Goal: Communication & Community: Answer question/provide support

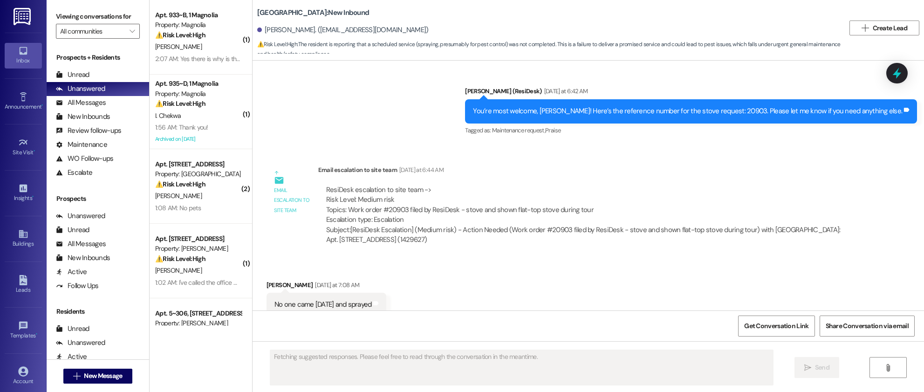
scroll to position [1943, 0]
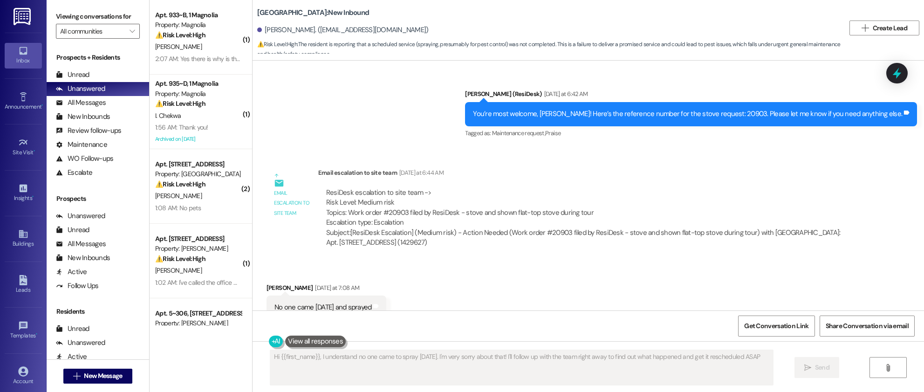
type textarea "Hi {{first_name}}, I understand no one came to spray [DATE]. I'm very sorry abo…"
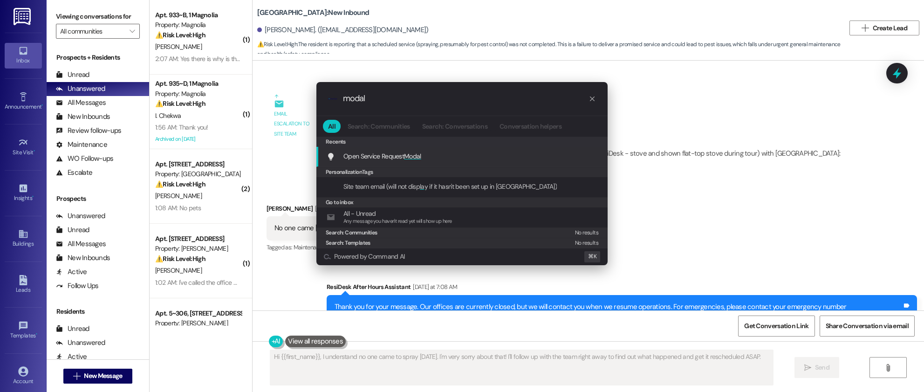
type input "modal"
click at [422, 161] on div "Open Service Request Modal Add shortcut" at bounding box center [461, 157] width 291 height 20
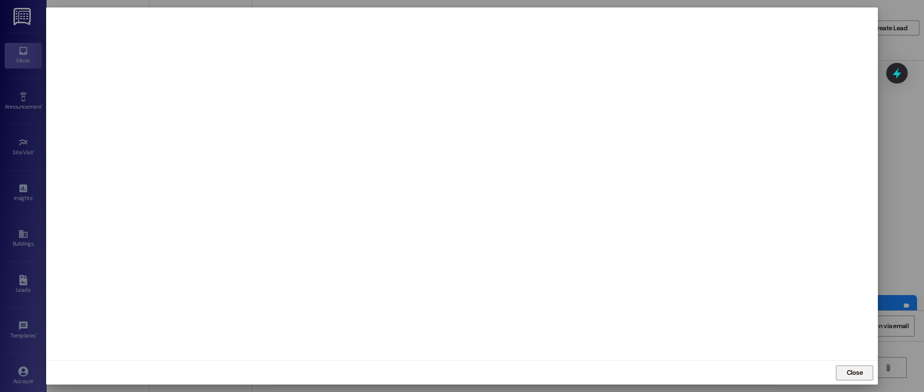
click at [851, 374] on span "Close" at bounding box center [855, 373] width 16 height 10
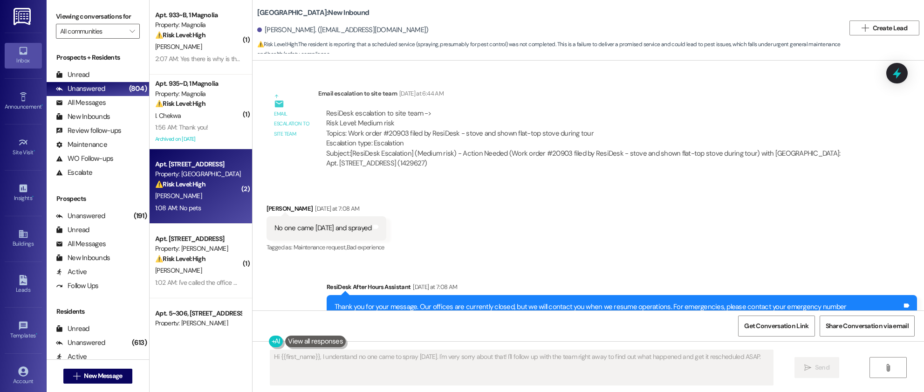
click at [198, 199] on div "J. Bahrami" at bounding box center [198, 196] width 88 height 12
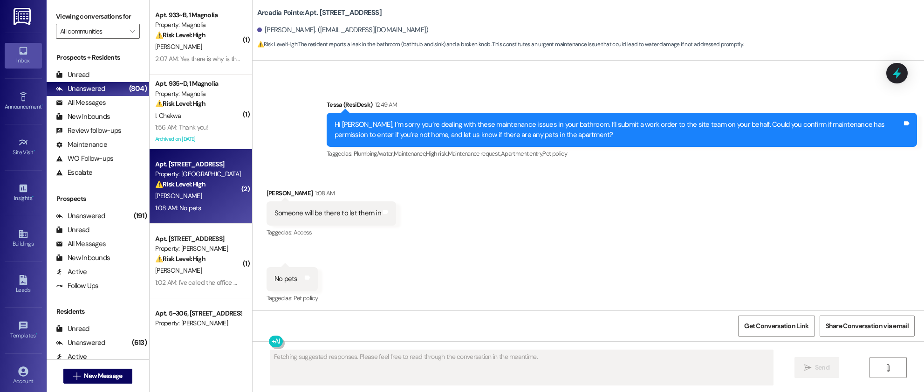
scroll to position [797, 0]
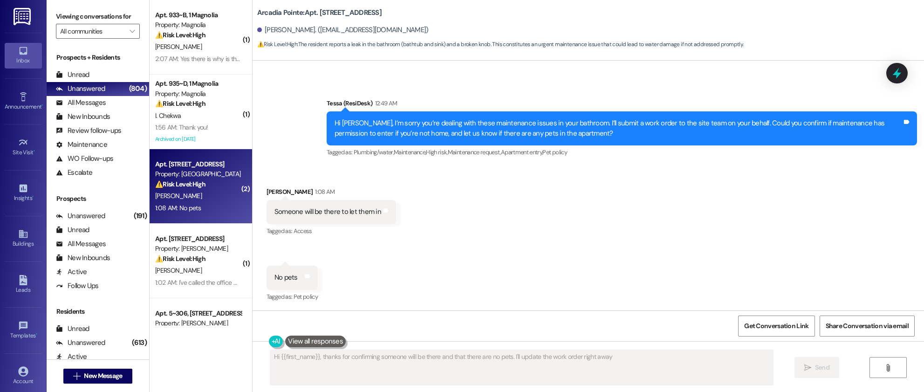
type textarea "Hi {{first_name}}, thanks for confirming someone will be there and that there a…"
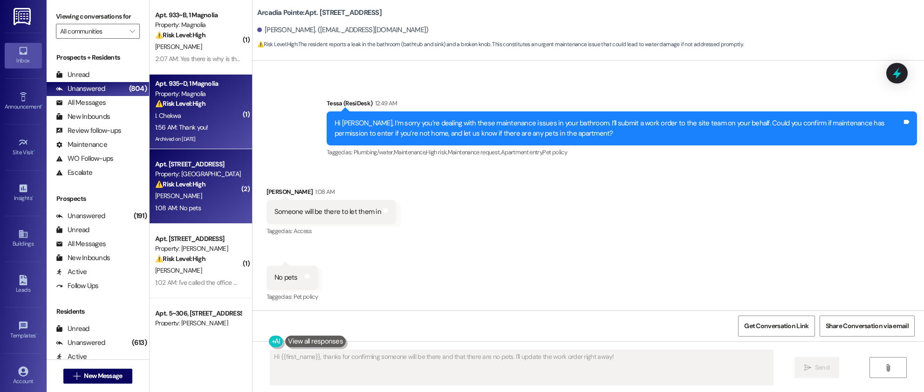
click at [205, 119] on div "I. Chekwa" at bounding box center [198, 116] width 88 height 12
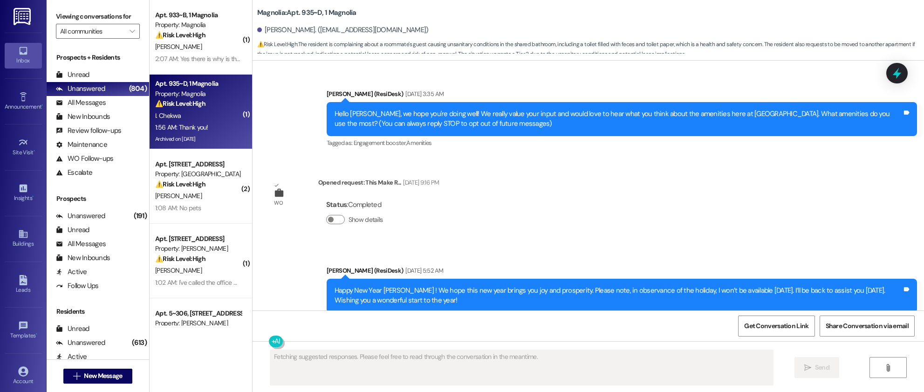
scroll to position [18726, 0]
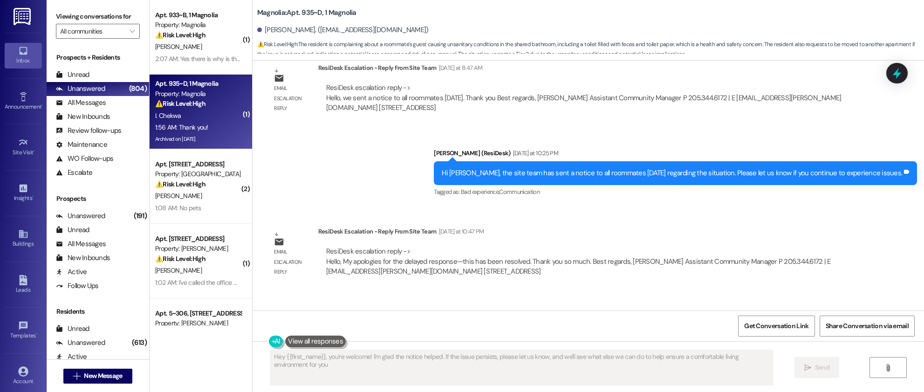
type textarea "Hey {{first_name}}, you're welcome! I'm glad the notice helped. If the issue pe…"
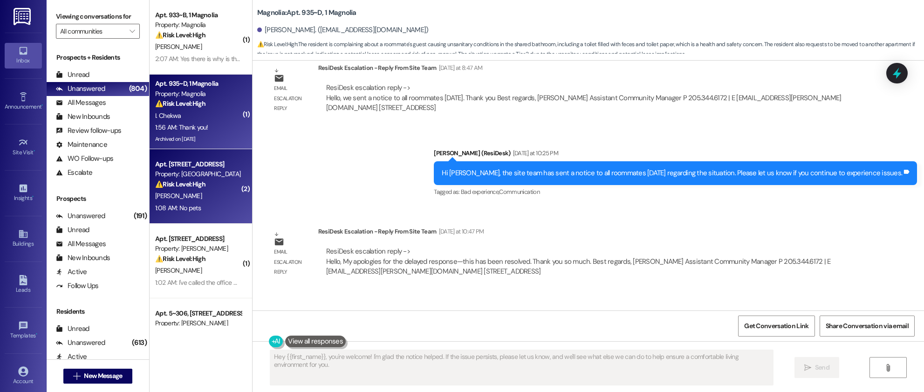
click at [200, 188] on div "⚠️ Risk Level: High The resident reports a leak in the bathroom (bathtub and si…" at bounding box center [198, 184] width 86 height 10
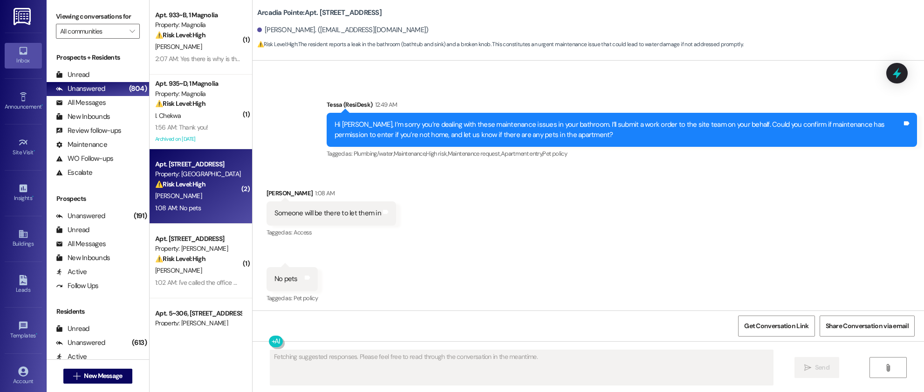
scroll to position [797, 0]
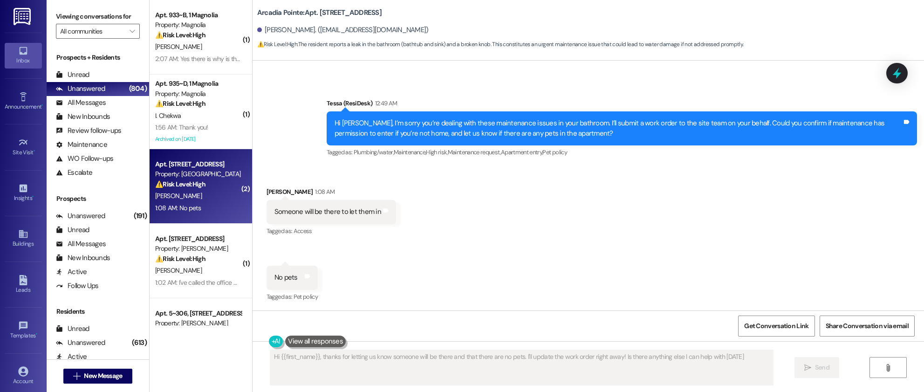
type textarea "Hi {{first_name}}, thanks for letting us know someone will be there and that th…"
click at [475, 169] on div "Received via SMS Jonavahan Bahrami 1:08 AM Someone will be there to let them in…" at bounding box center [588, 238] width 671 height 144
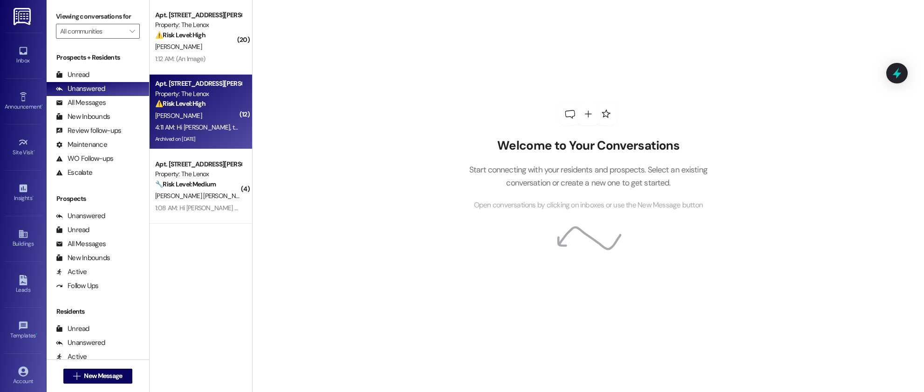
click at [205, 113] on div "[PERSON_NAME]" at bounding box center [198, 116] width 88 height 12
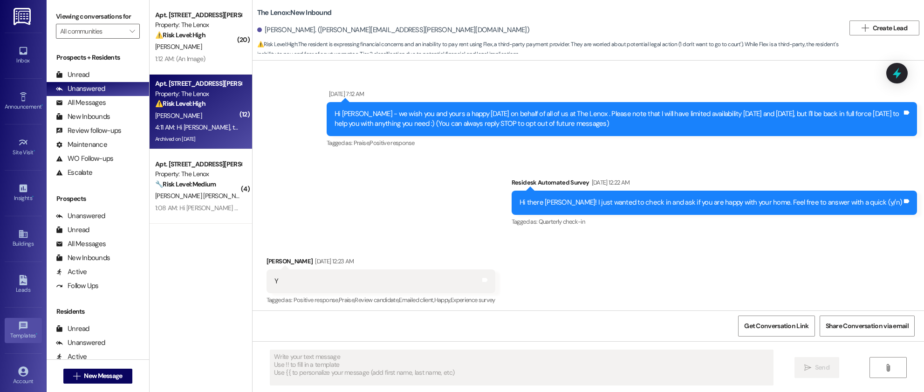
scroll to position [2885, 0]
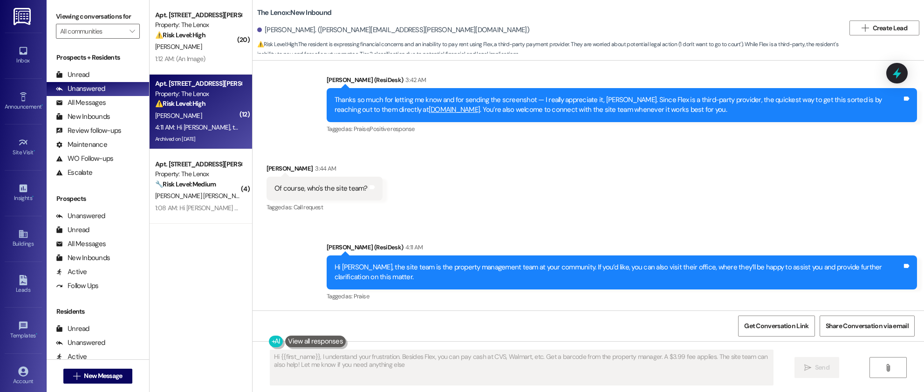
type textarea "Hi {{first_name}}, I understand your frustration. Besides Flex, you can pay cas…"
